Goal: Task Accomplishment & Management: Use online tool/utility

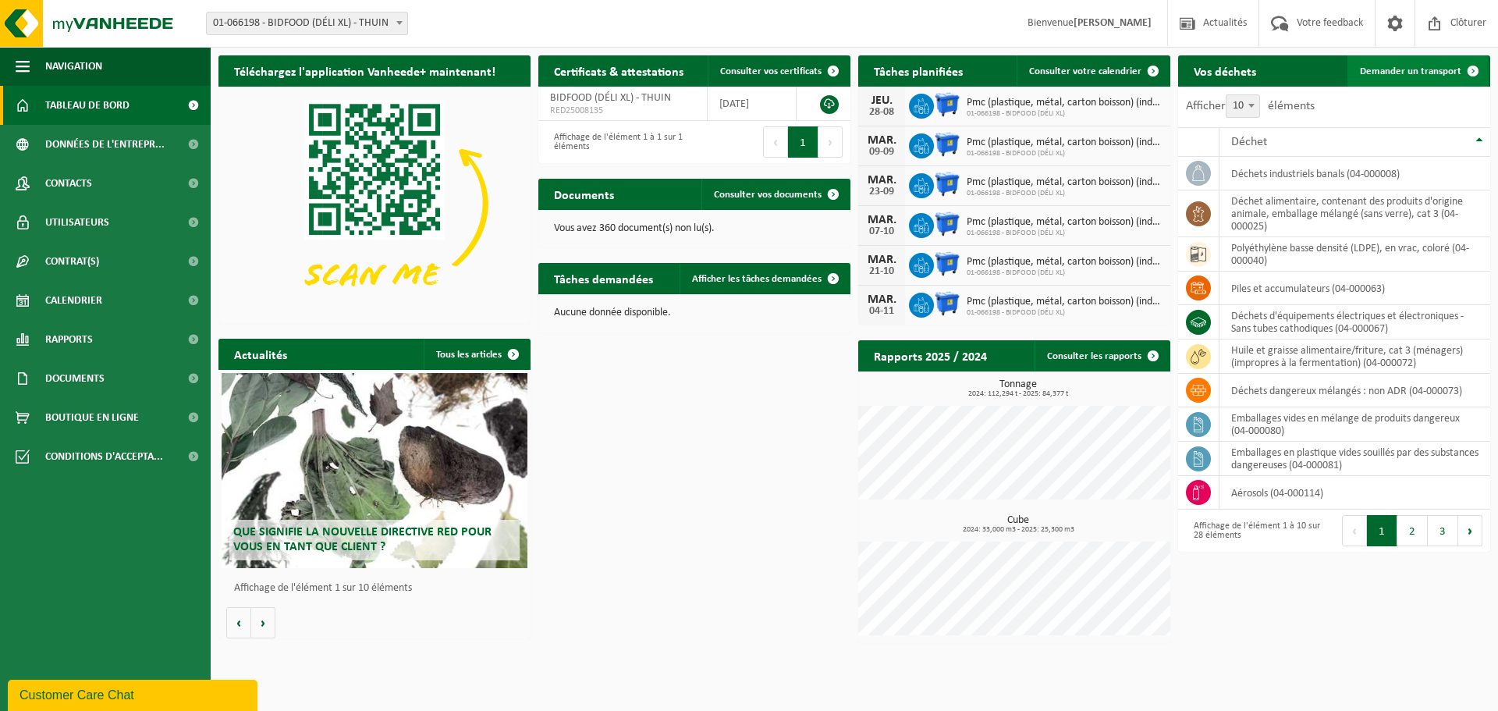
click at [1424, 76] on span "Demander un transport" at bounding box center [1410, 71] width 101 height 10
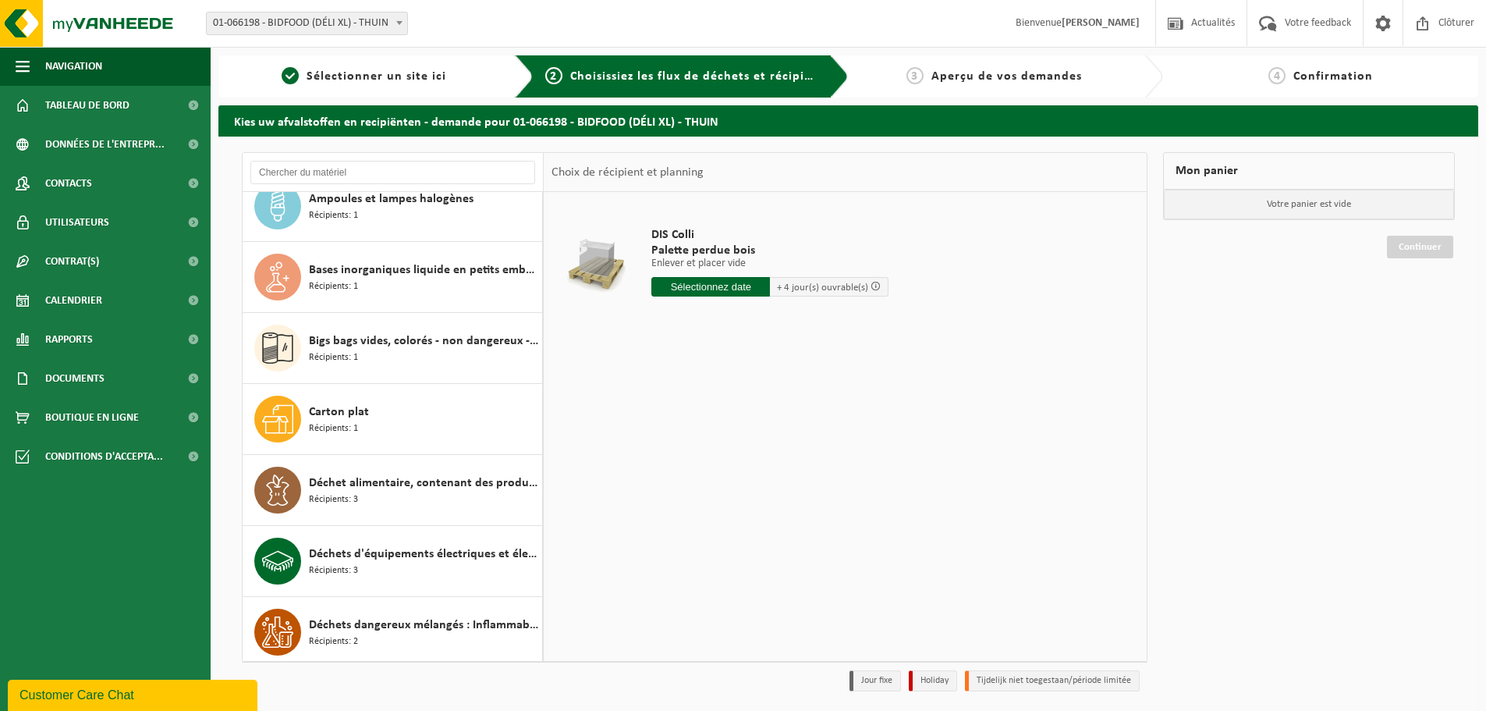
scroll to position [312, 0]
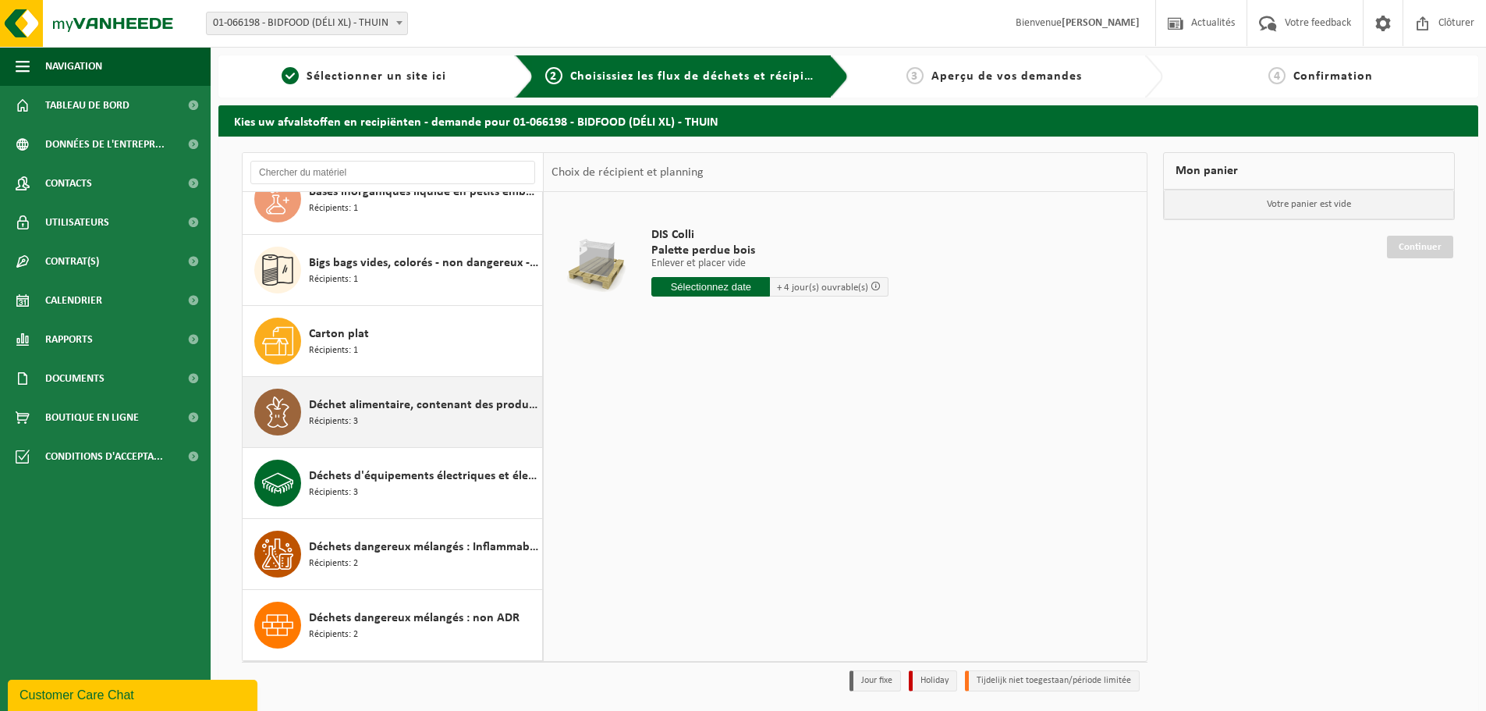
click at [399, 405] on span "Déchet alimentaire, contenant des produits d'origine animale, emballage mélangé…" at bounding box center [423, 404] width 229 height 19
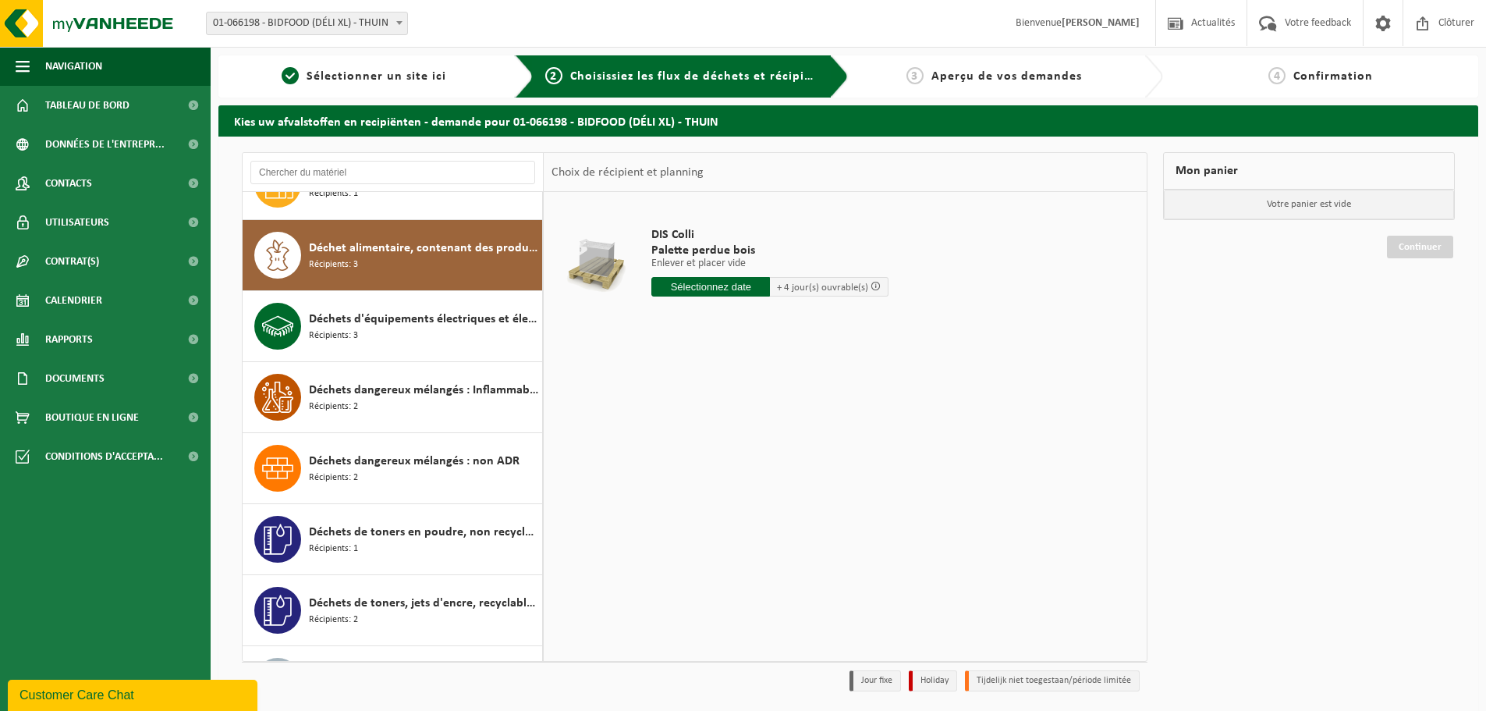
scroll to position [497, 0]
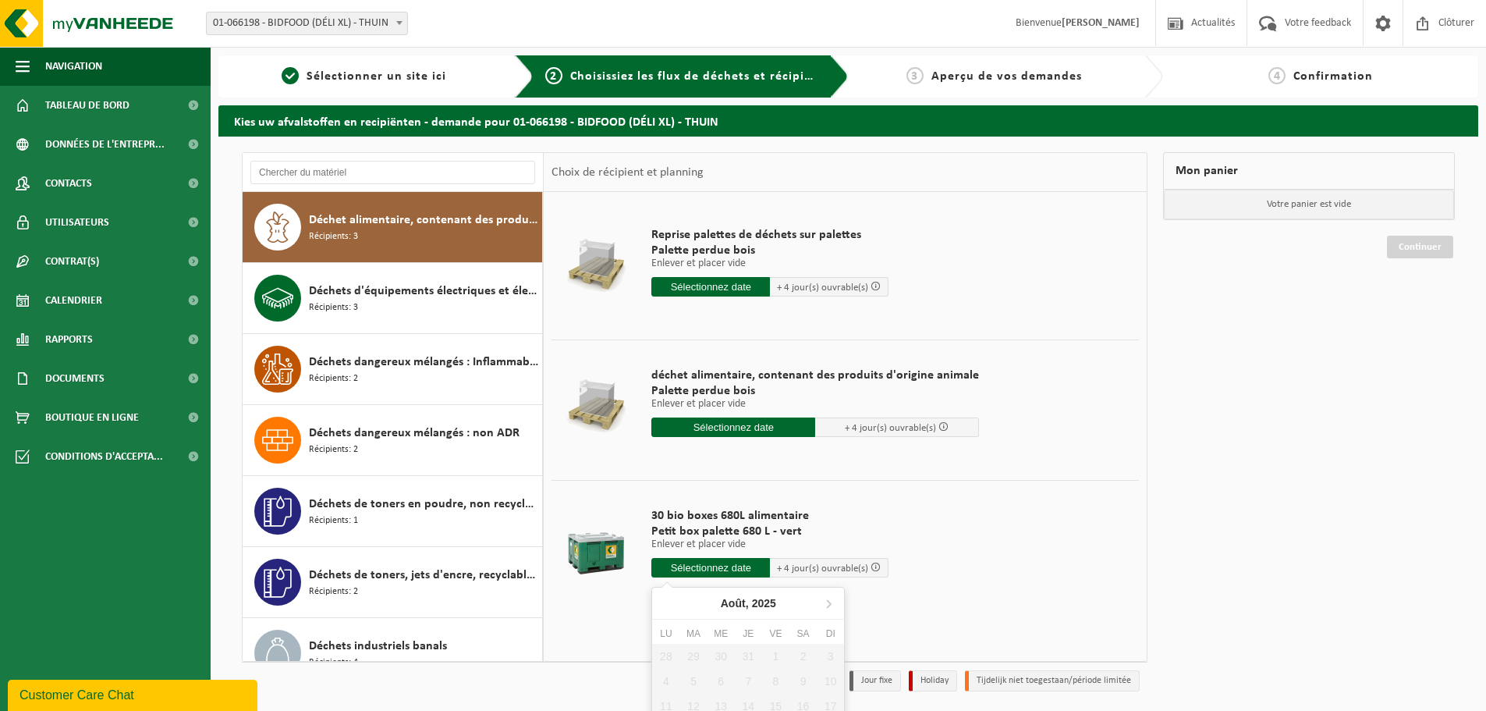
click at [708, 569] on input "text" at bounding box center [710, 568] width 119 height 20
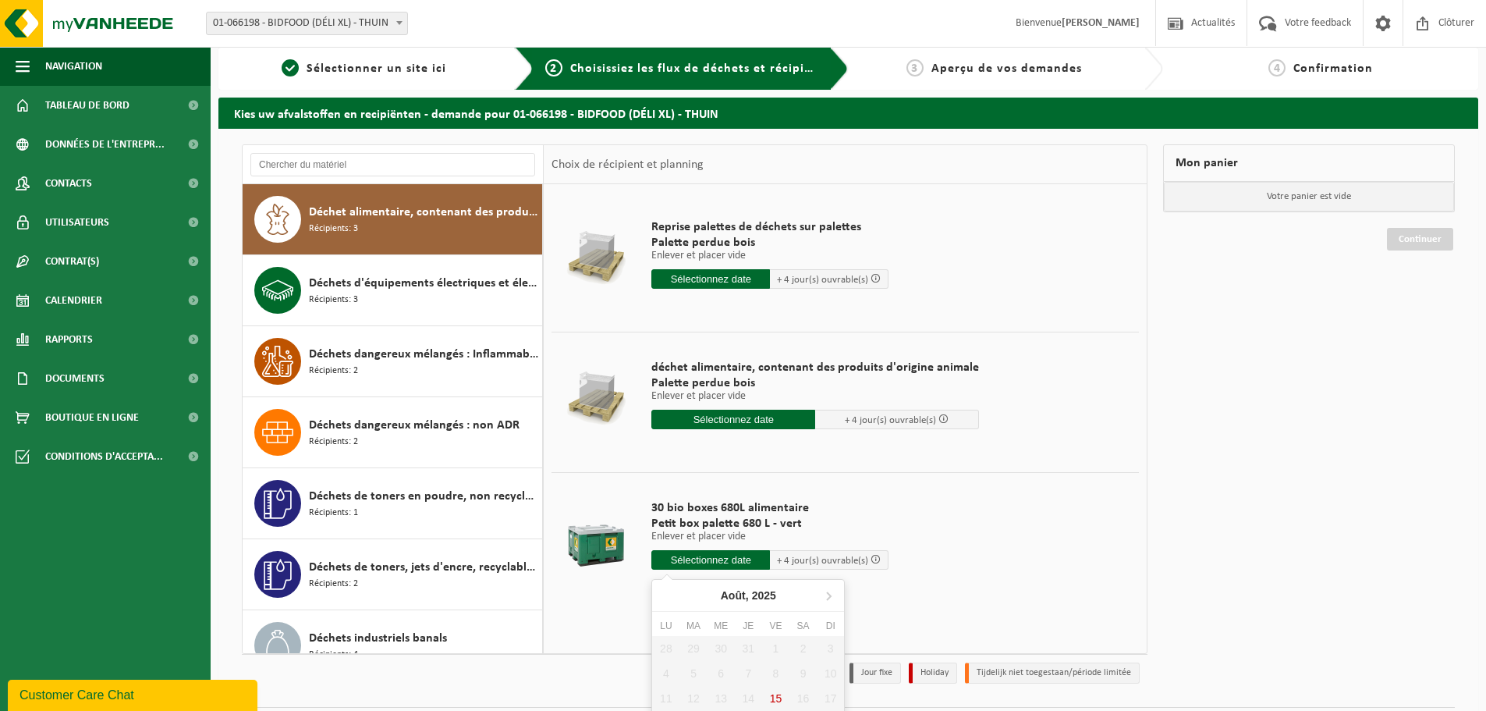
scroll to position [59, 0]
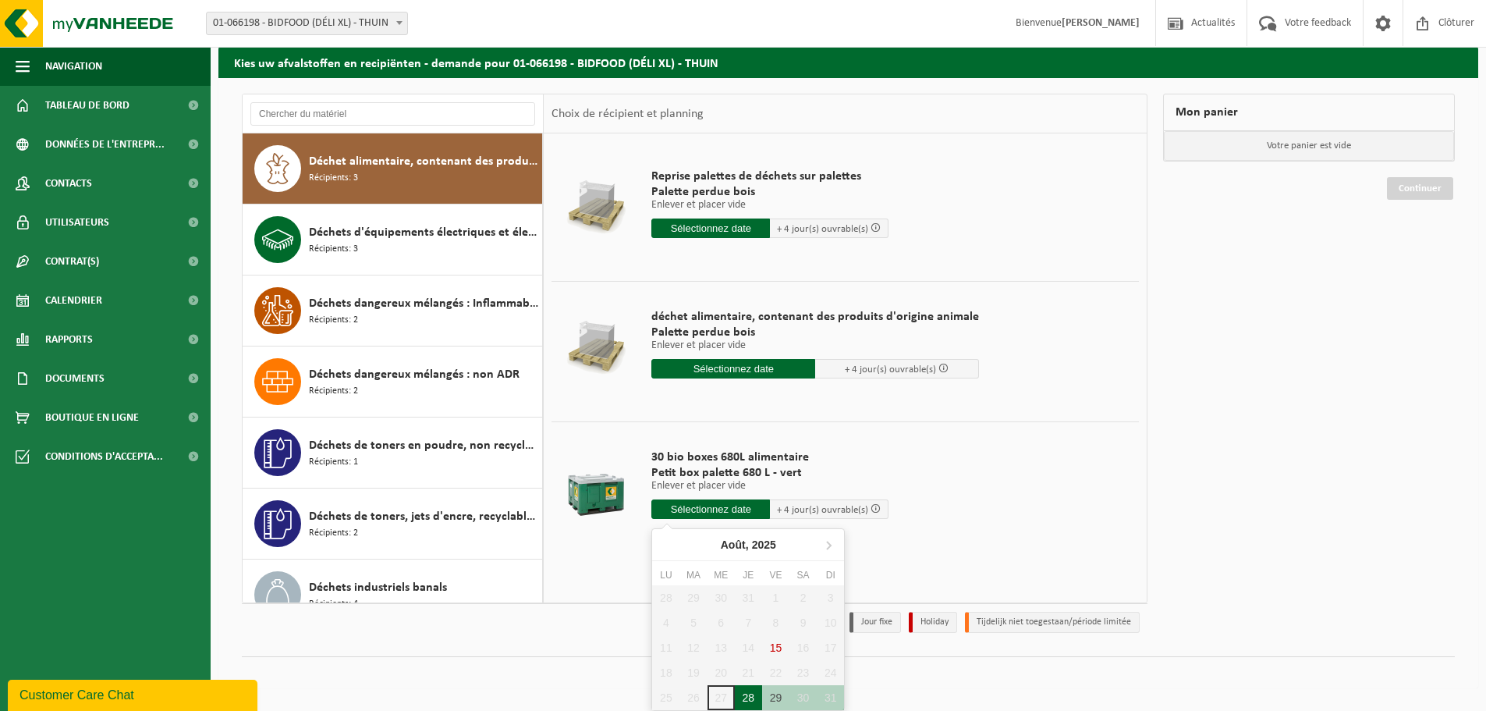
click at [749, 693] on div "28" at bounding box center [748, 697] width 27 height 25
type input "à partir de 2025-08-28"
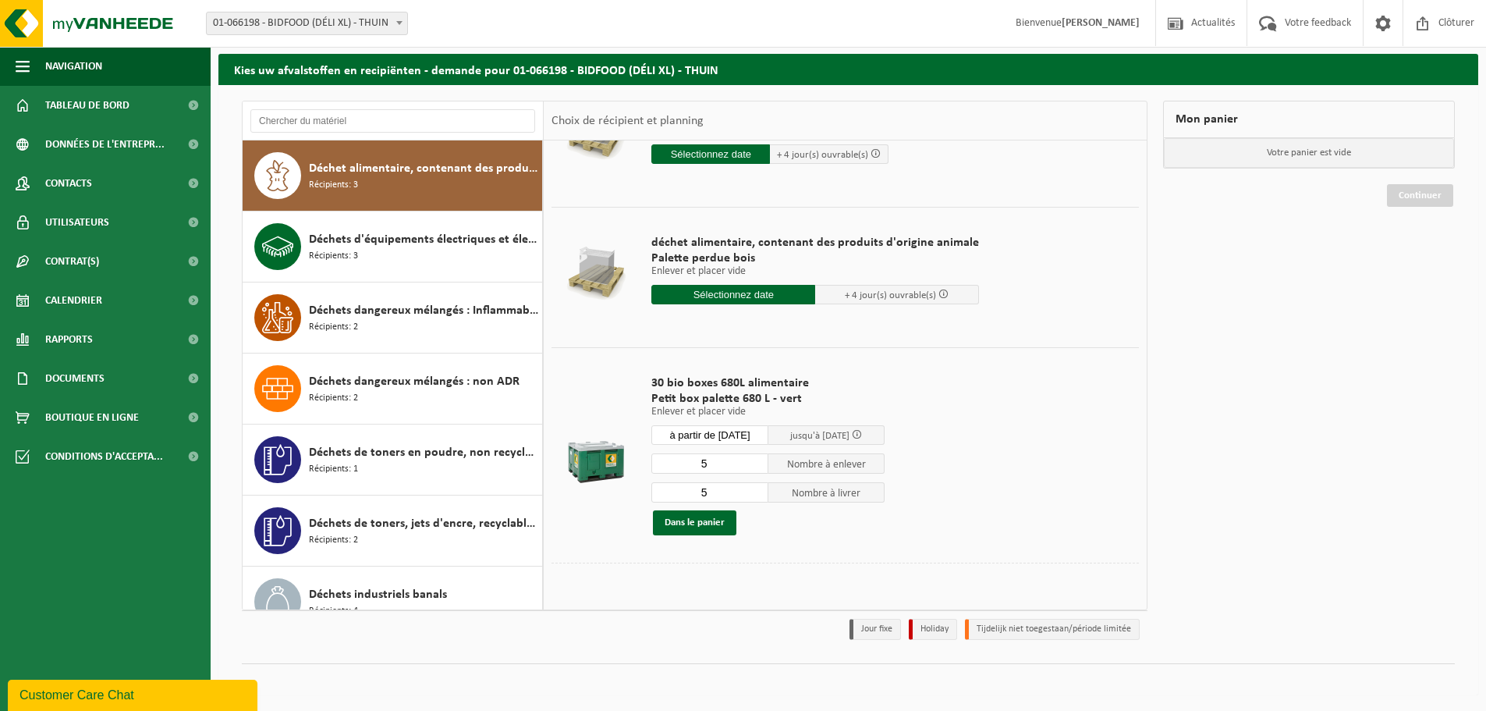
scroll to position [82, 0]
click at [719, 466] on input "5" at bounding box center [709, 462] width 117 height 20
type input "30"
click at [729, 495] on input "5" at bounding box center [709, 491] width 117 height 20
type input "30"
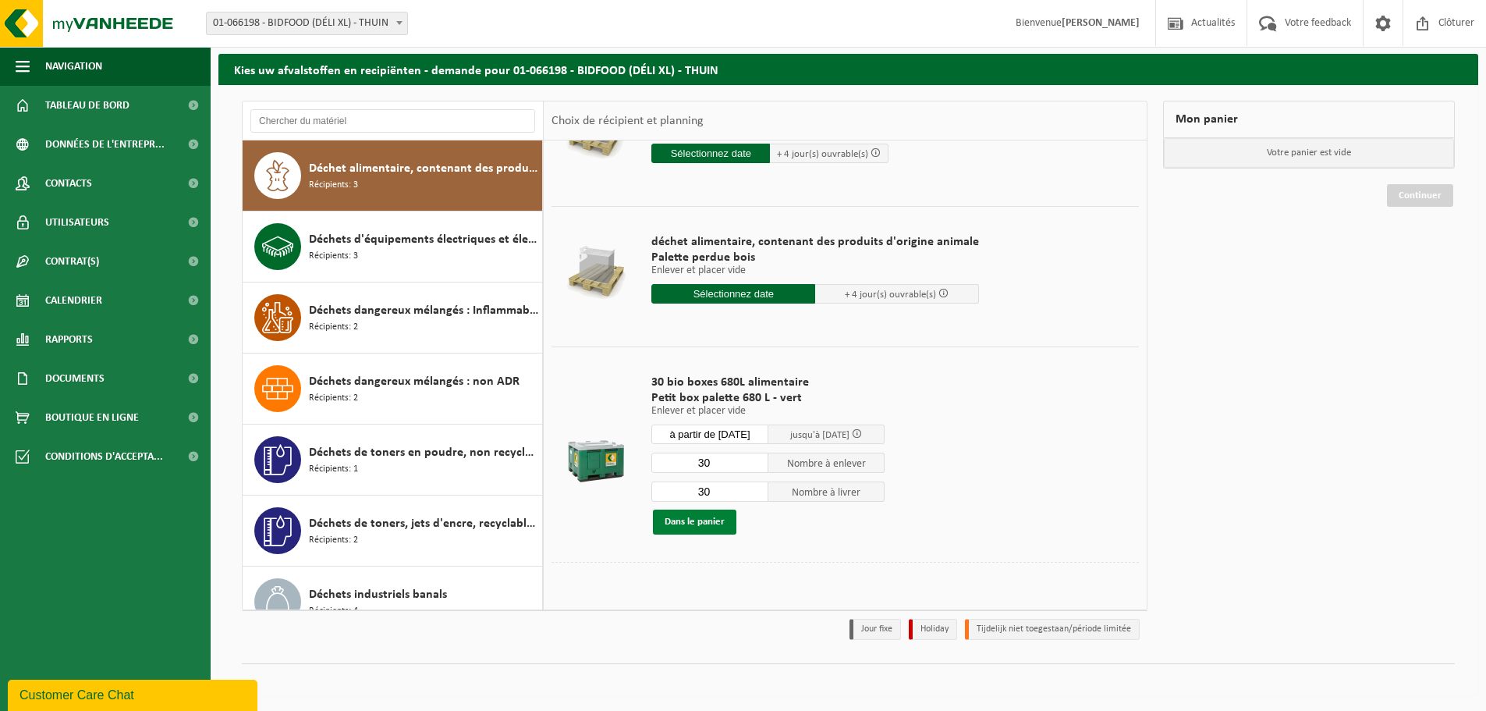
click at [697, 524] on button "Dans le panier" at bounding box center [694, 521] width 83 height 25
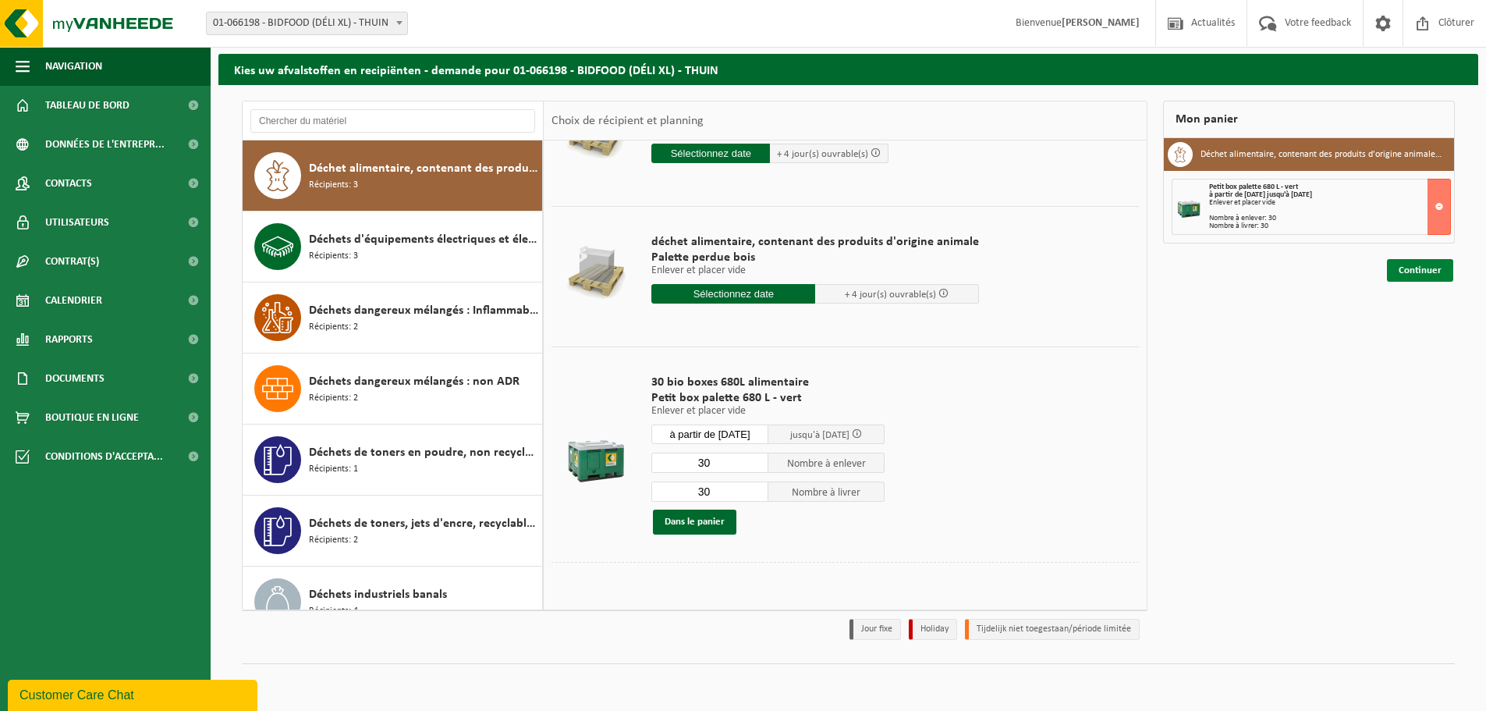
click at [1423, 271] on link "Continuer" at bounding box center [1420, 270] width 66 height 23
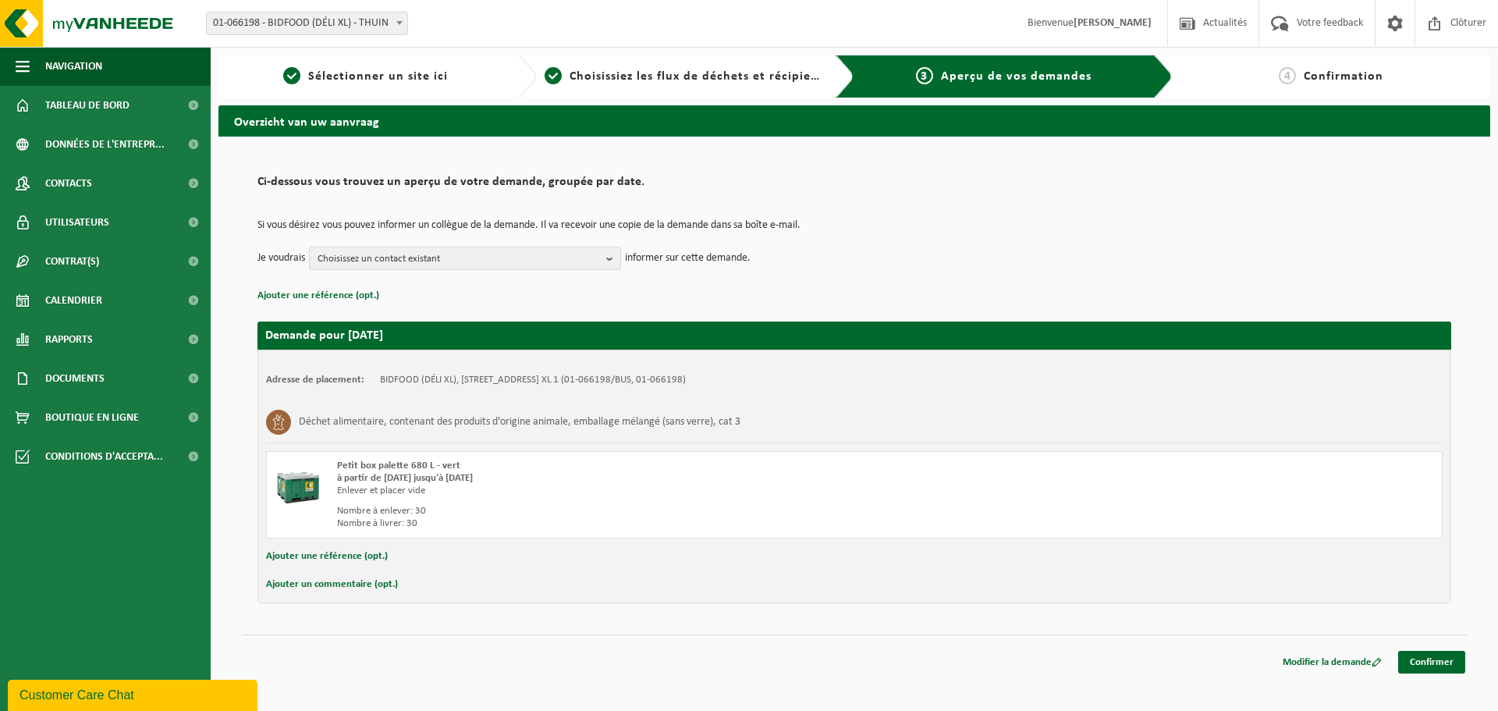
click at [314, 583] on button "Ajouter un commentaire (opt.)" at bounding box center [332, 584] width 132 height 20
click at [359, 584] on input "text" at bounding box center [879, 585] width 1095 height 23
type input "Bonjour. Merci d'indiquer sur les documents la quantité exact de repris et dépo…"
click at [1434, 663] on link "Confirmer" at bounding box center [1431, 665] width 67 height 23
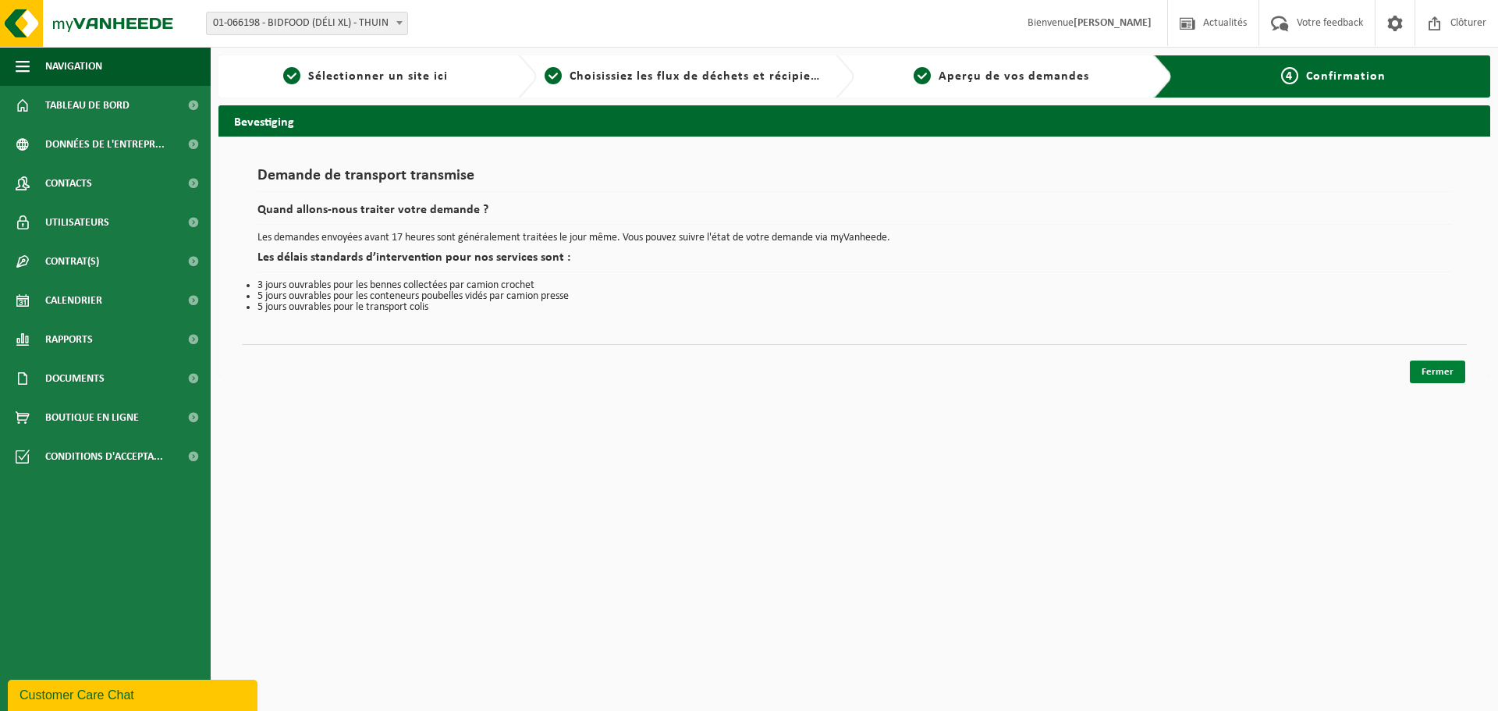
click at [1443, 374] on link "Fermer" at bounding box center [1436, 371] width 55 height 23
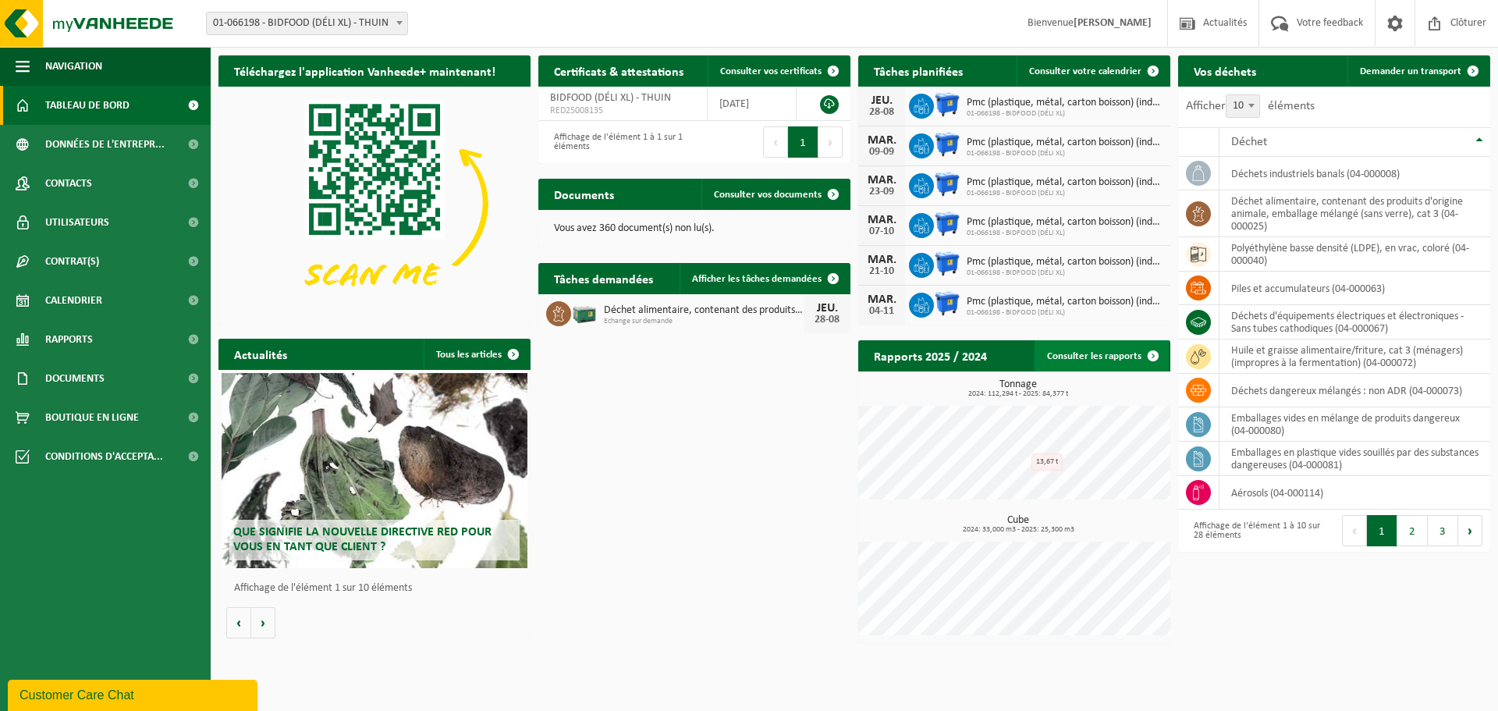
click at [1150, 353] on span at bounding box center [1152, 355] width 31 height 31
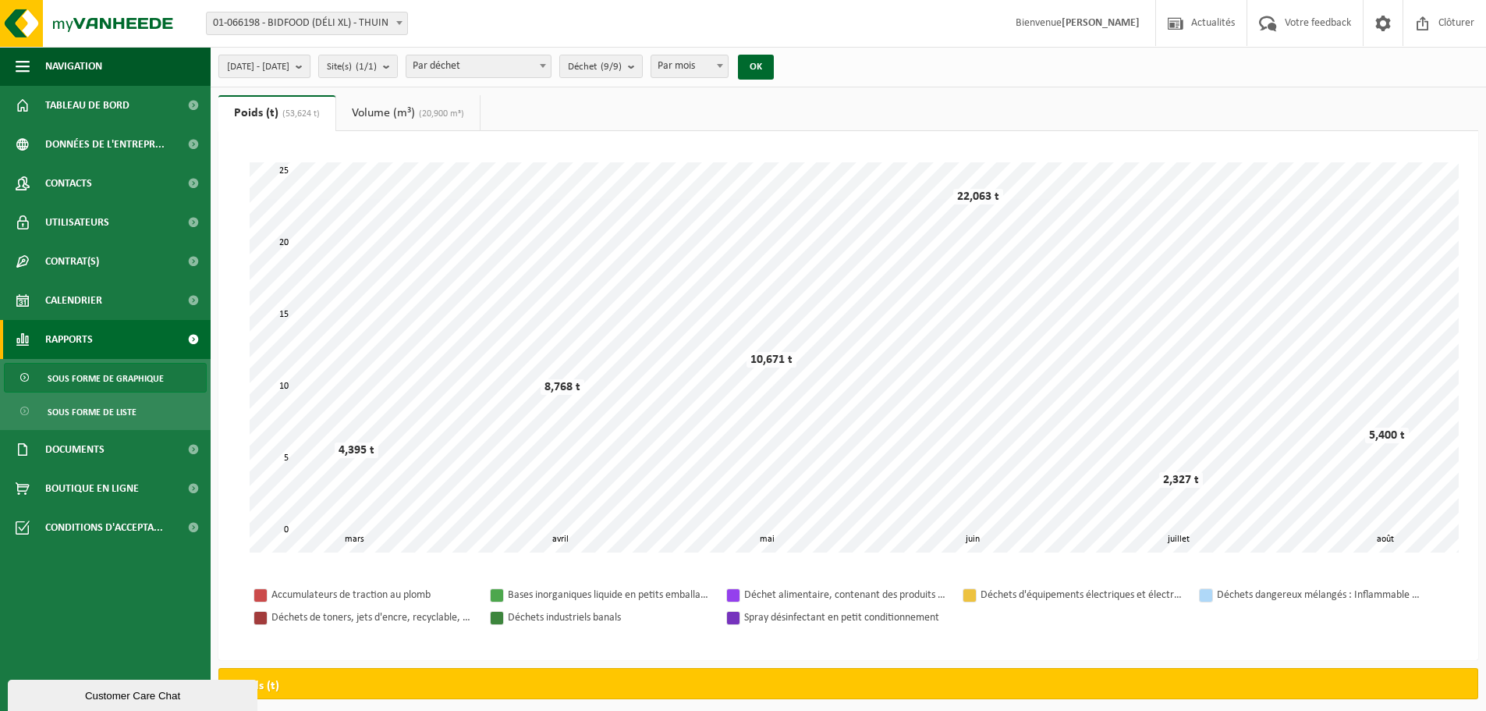
click at [310, 66] on b "submit" at bounding box center [303, 66] width 14 height 22
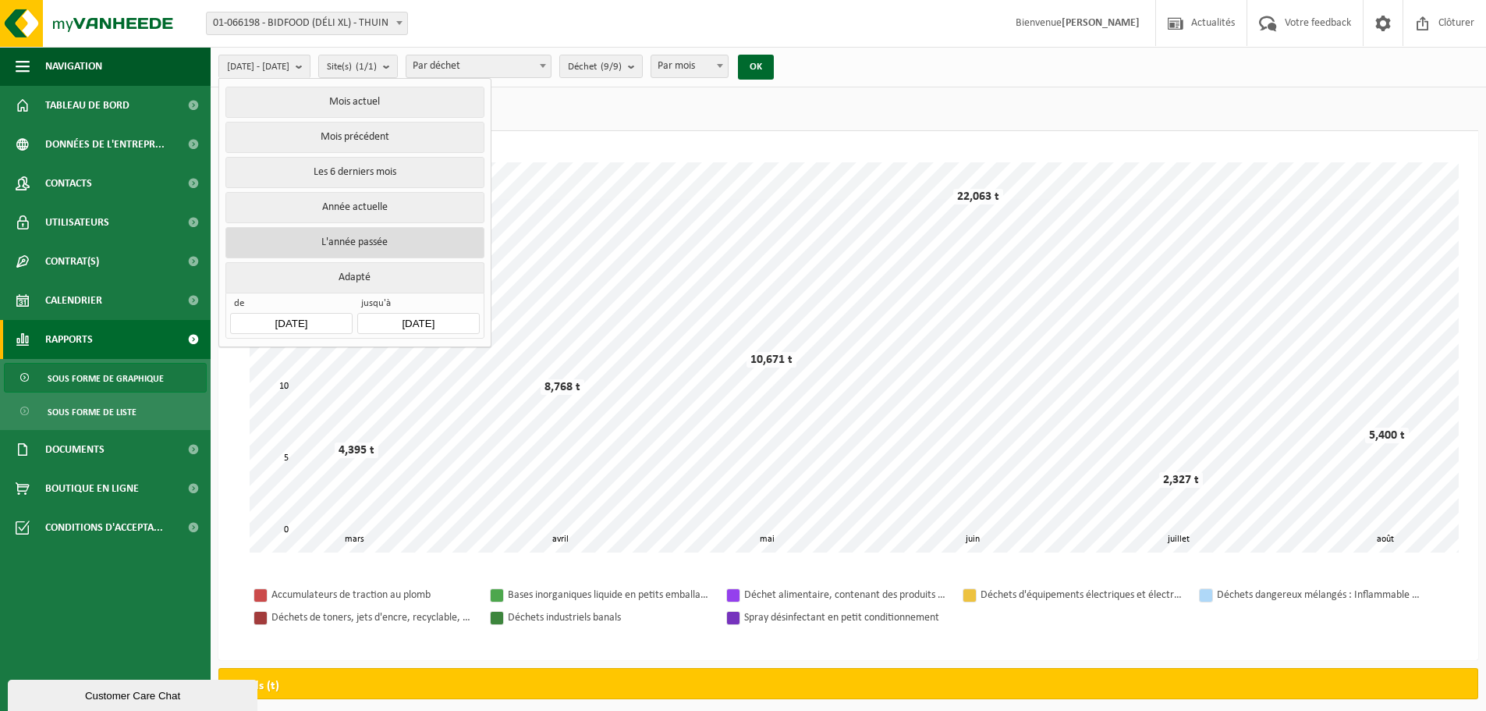
click at [354, 242] on button "L'année passée" at bounding box center [354, 242] width 258 height 31
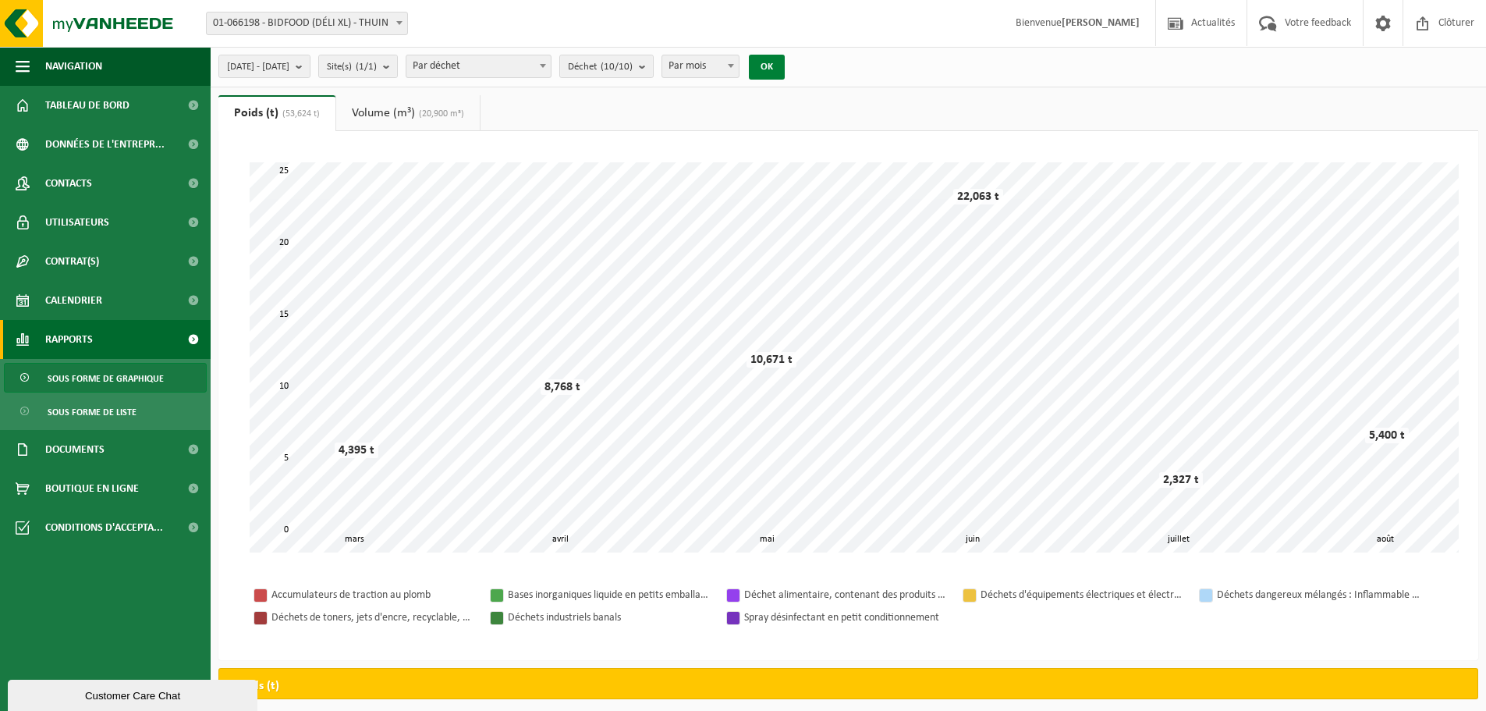
click at [785, 70] on button "OK" at bounding box center [767, 67] width 36 height 25
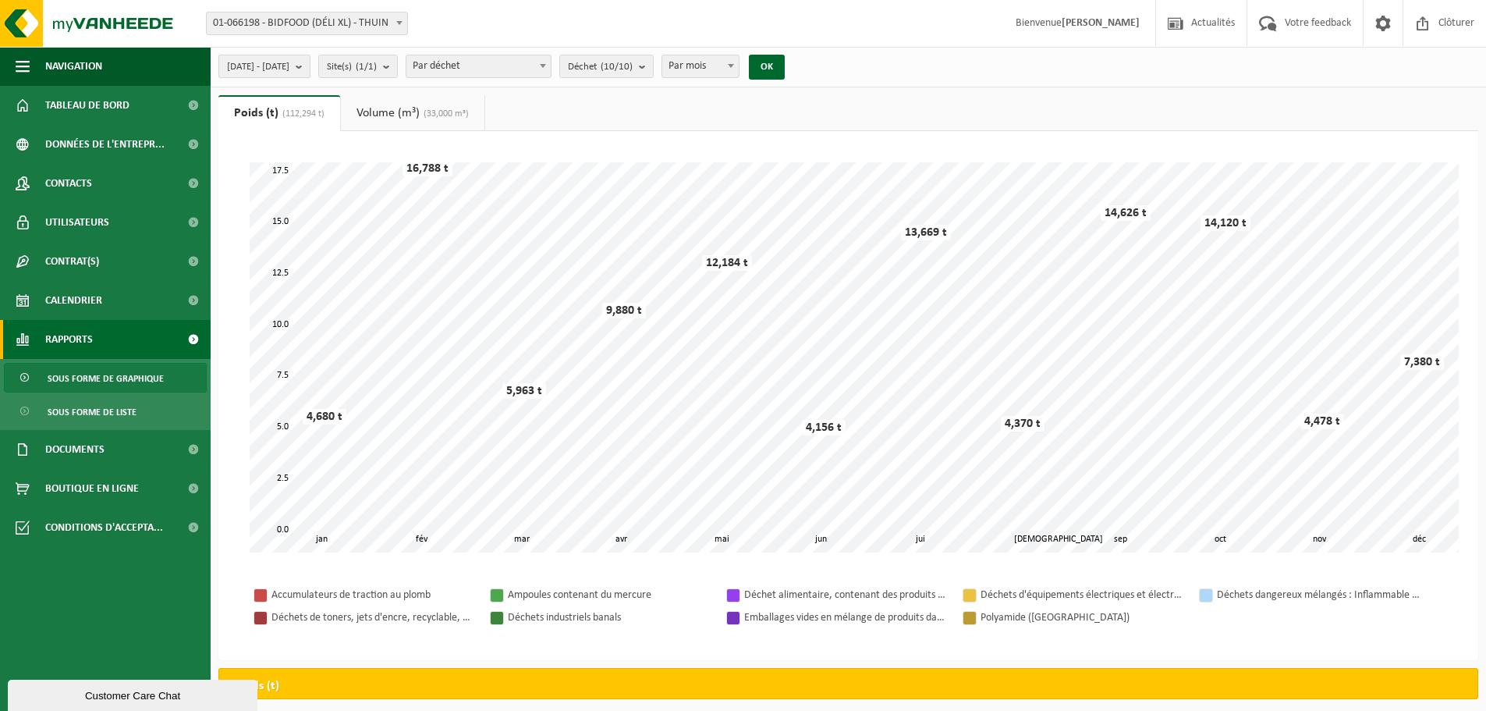
click at [289, 69] on span "2024-01-01 - 2024-12-31" at bounding box center [258, 66] width 62 height 23
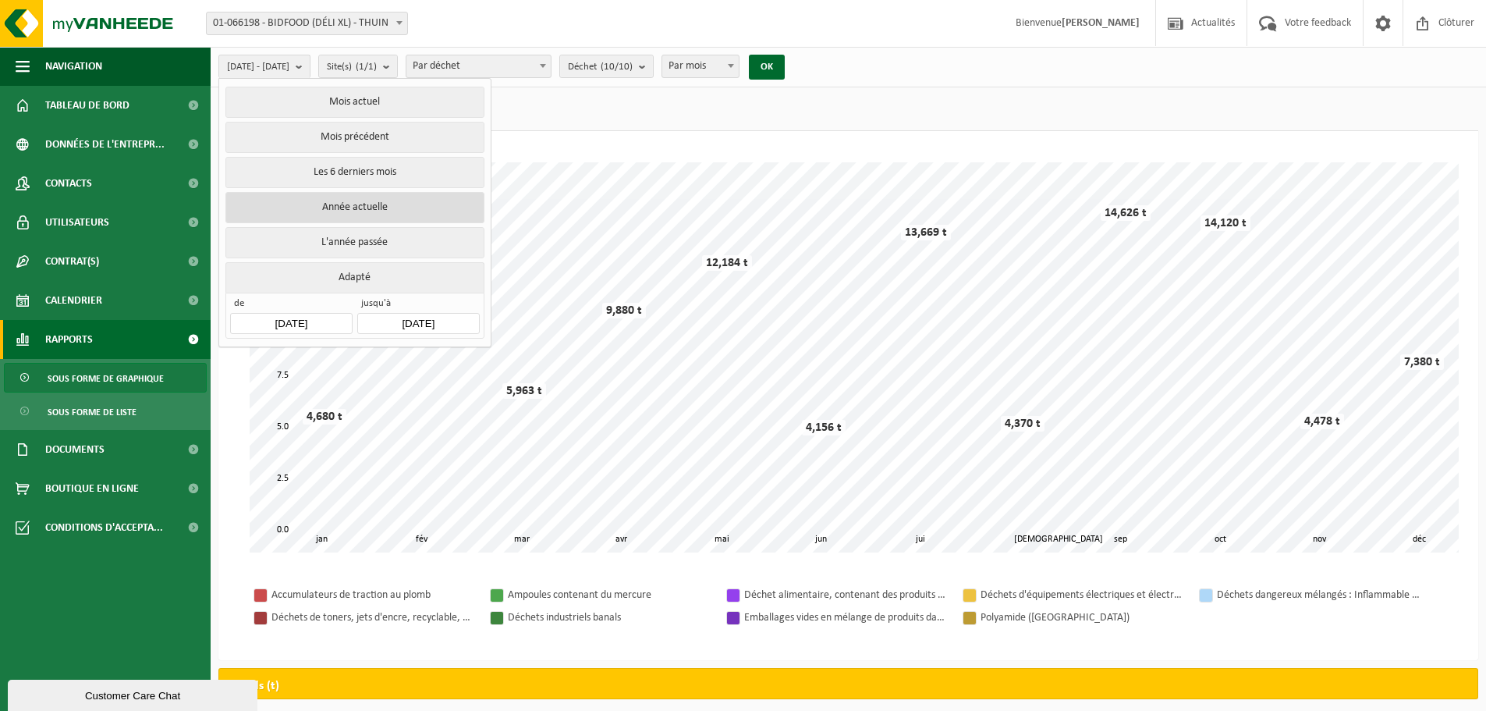
click at [355, 204] on button "Année actuelle" at bounding box center [354, 207] width 258 height 31
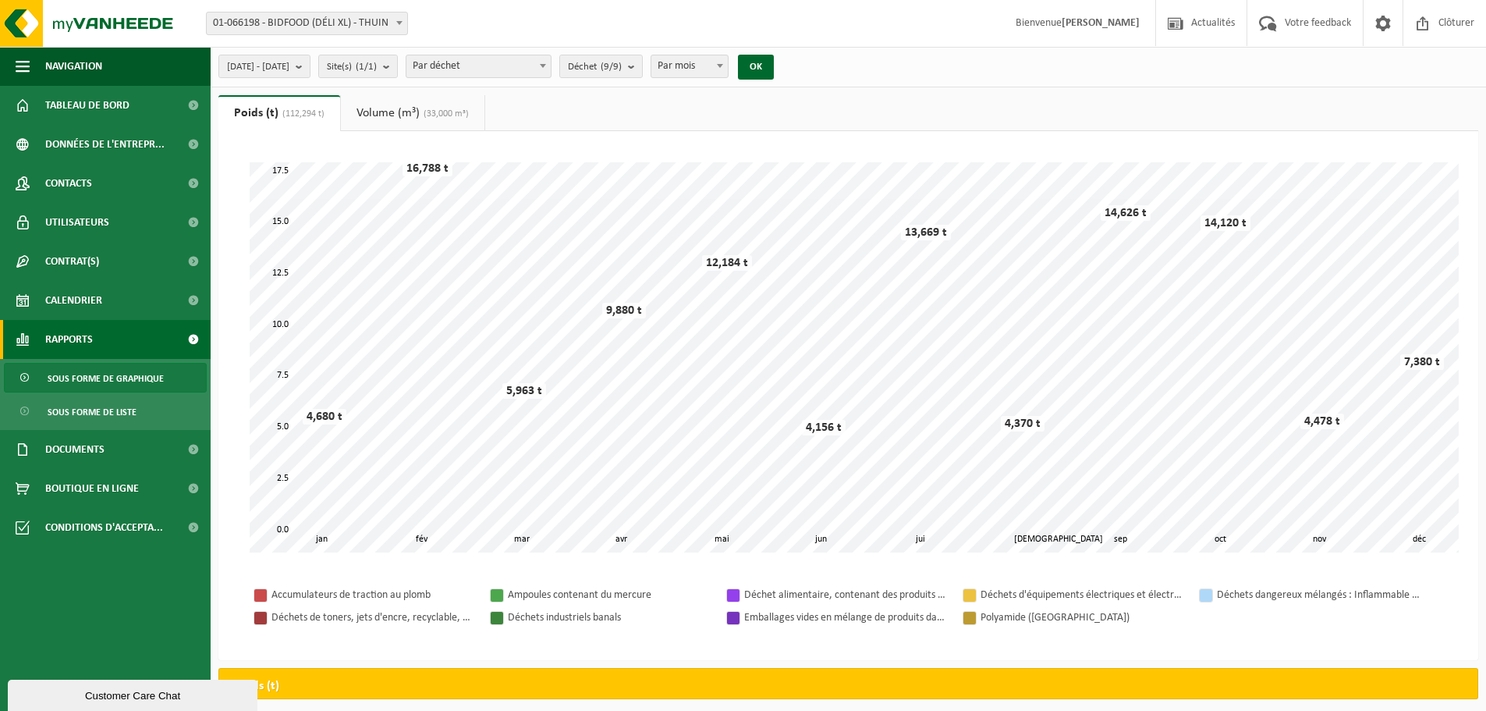
click at [83, 378] on span "Sous forme de graphique" at bounding box center [106, 378] width 116 height 30
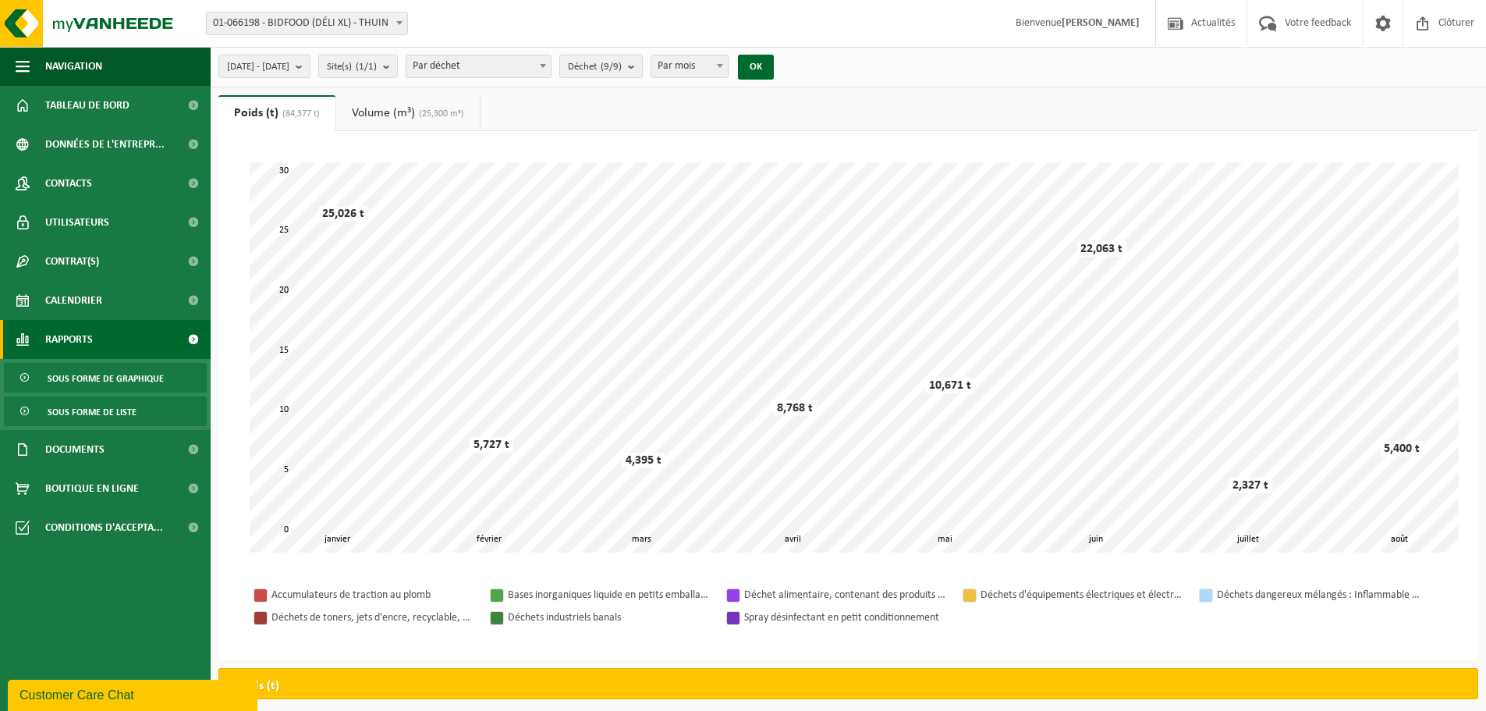
click at [85, 415] on span "Sous forme de liste" at bounding box center [92, 412] width 89 height 30
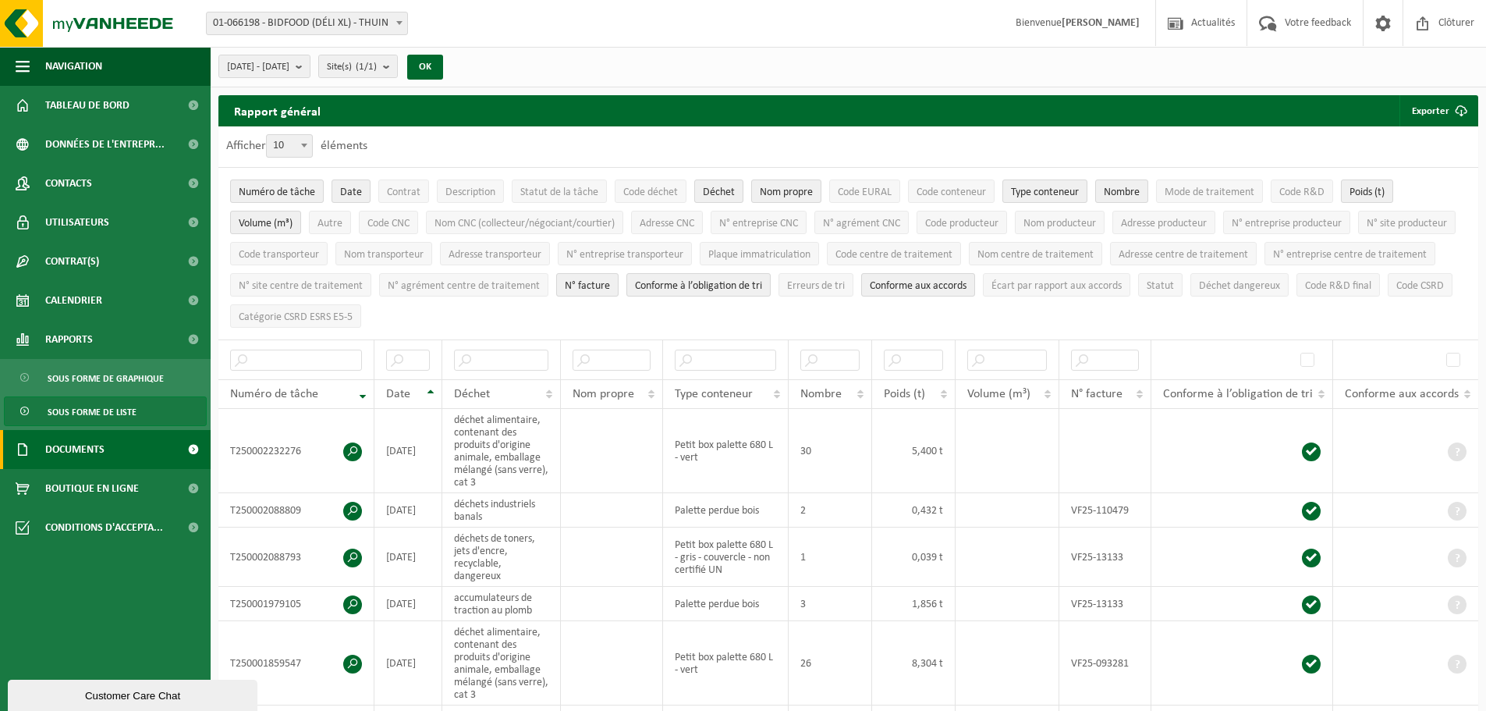
click at [84, 450] on span "Documents" at bounding box center [74, 449] width 59 height 39
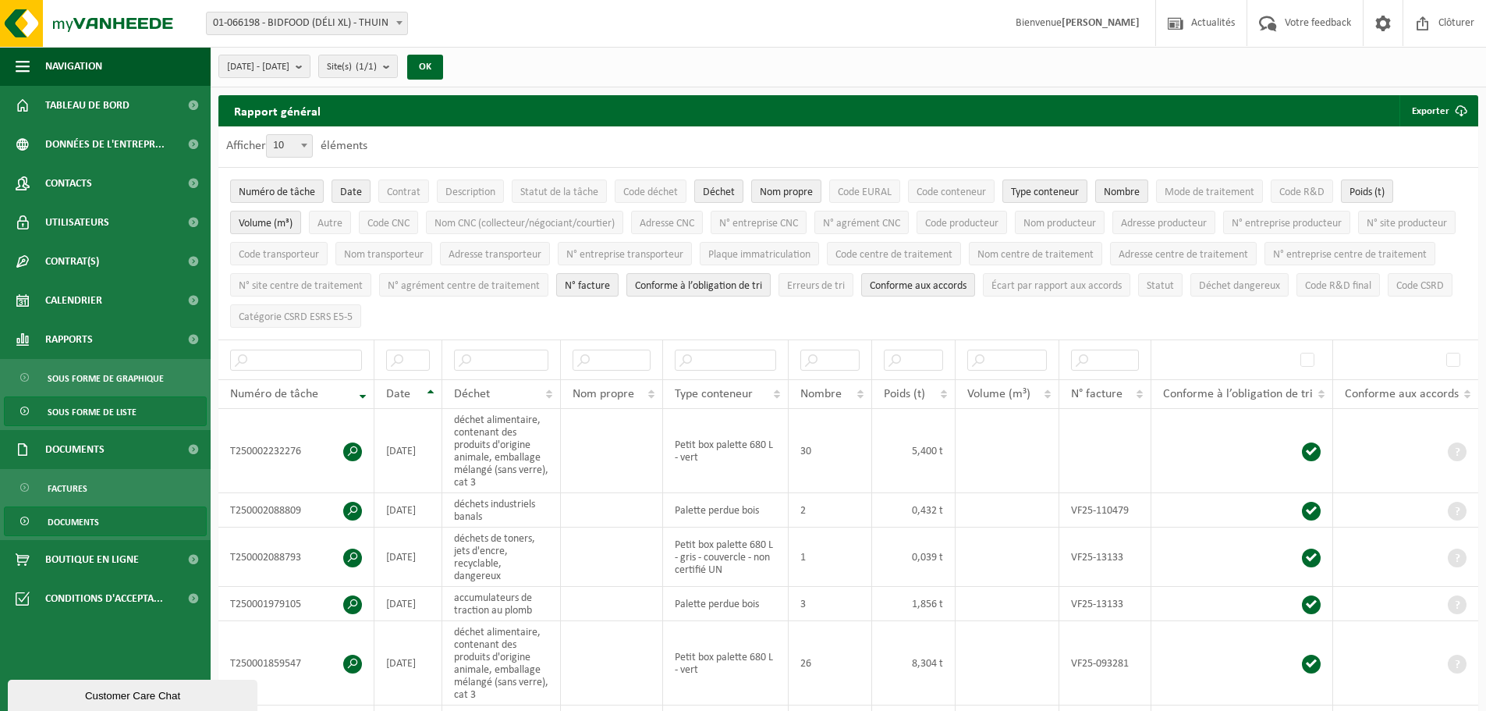
click at [69, 519] on span "Documents" at bounding box center [73, 522] width 51 height 30
